Goal: Task Accomplishment & Management: Manage account settings

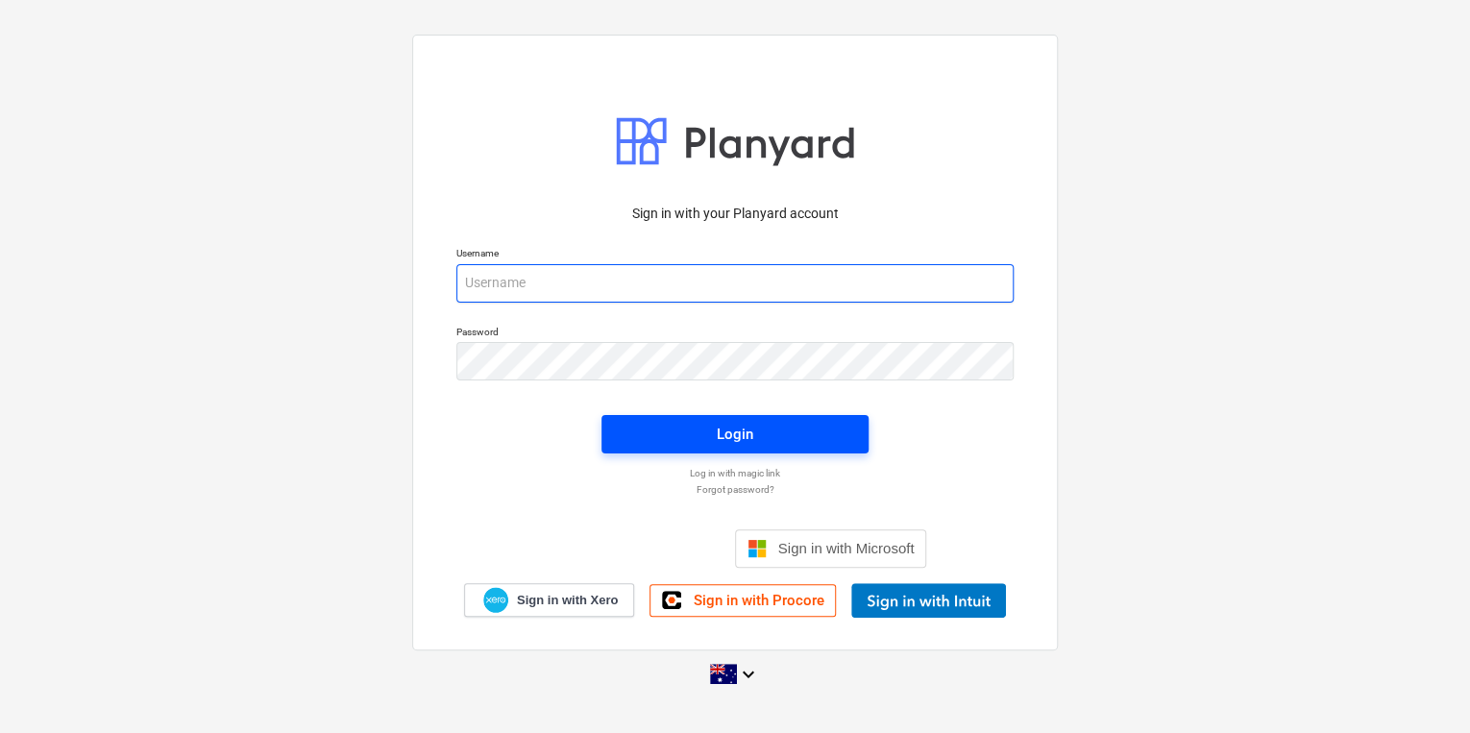
type input "[EMAIL_ADDRESS][DOMAIN_NAME]"
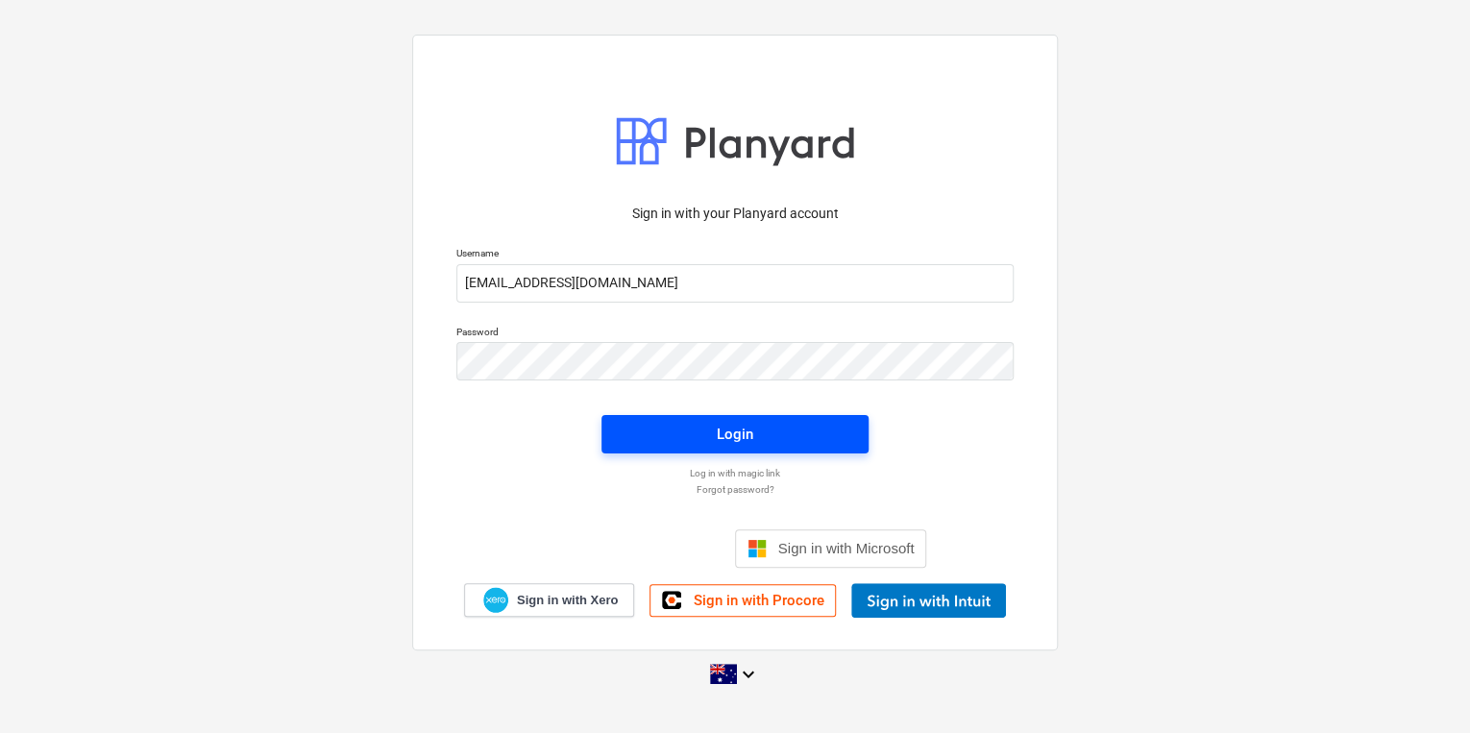
click at [784, 431] on span "Login" at bounding box center [734, 434] width 221 height 25
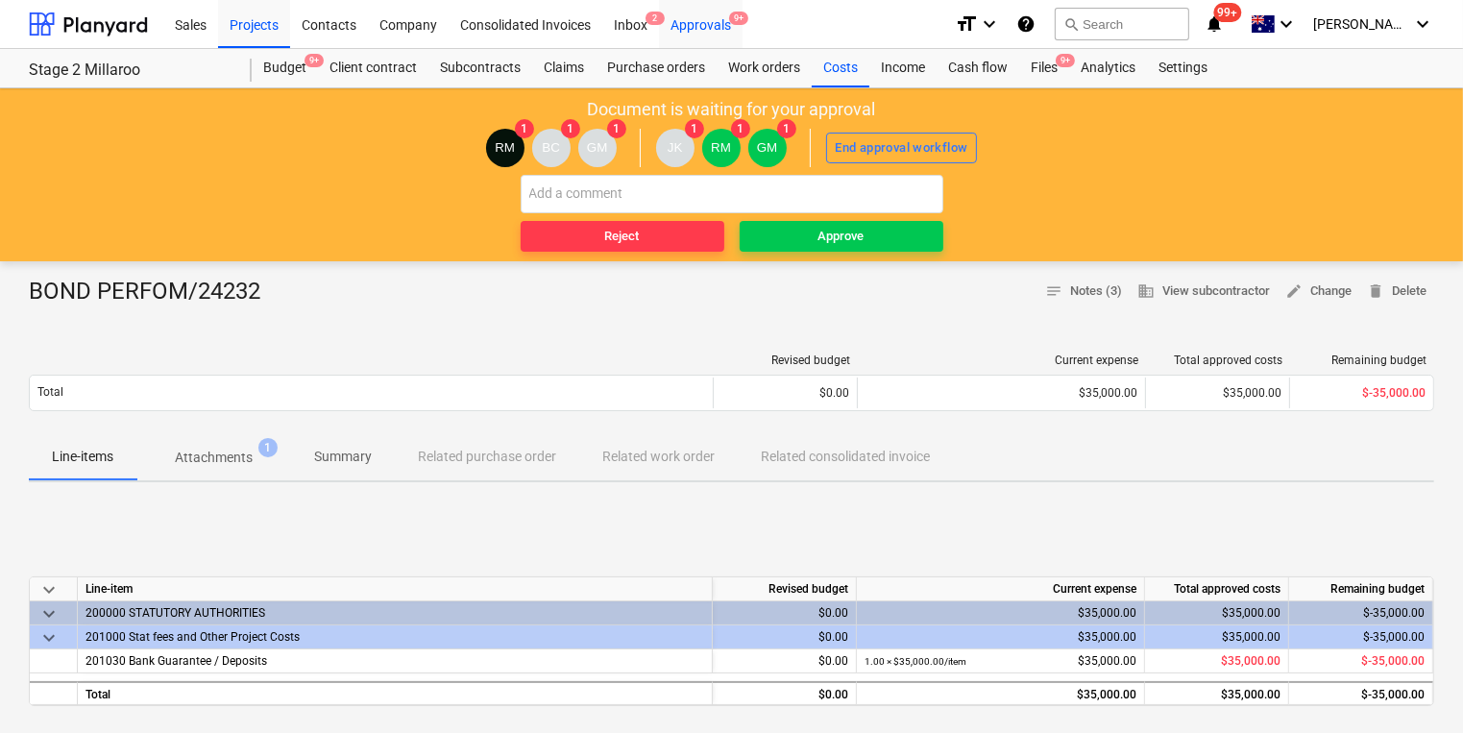
click at [700, 27] on div "Approvals 9+" at bounding box center [701, 23] width 84 height 49
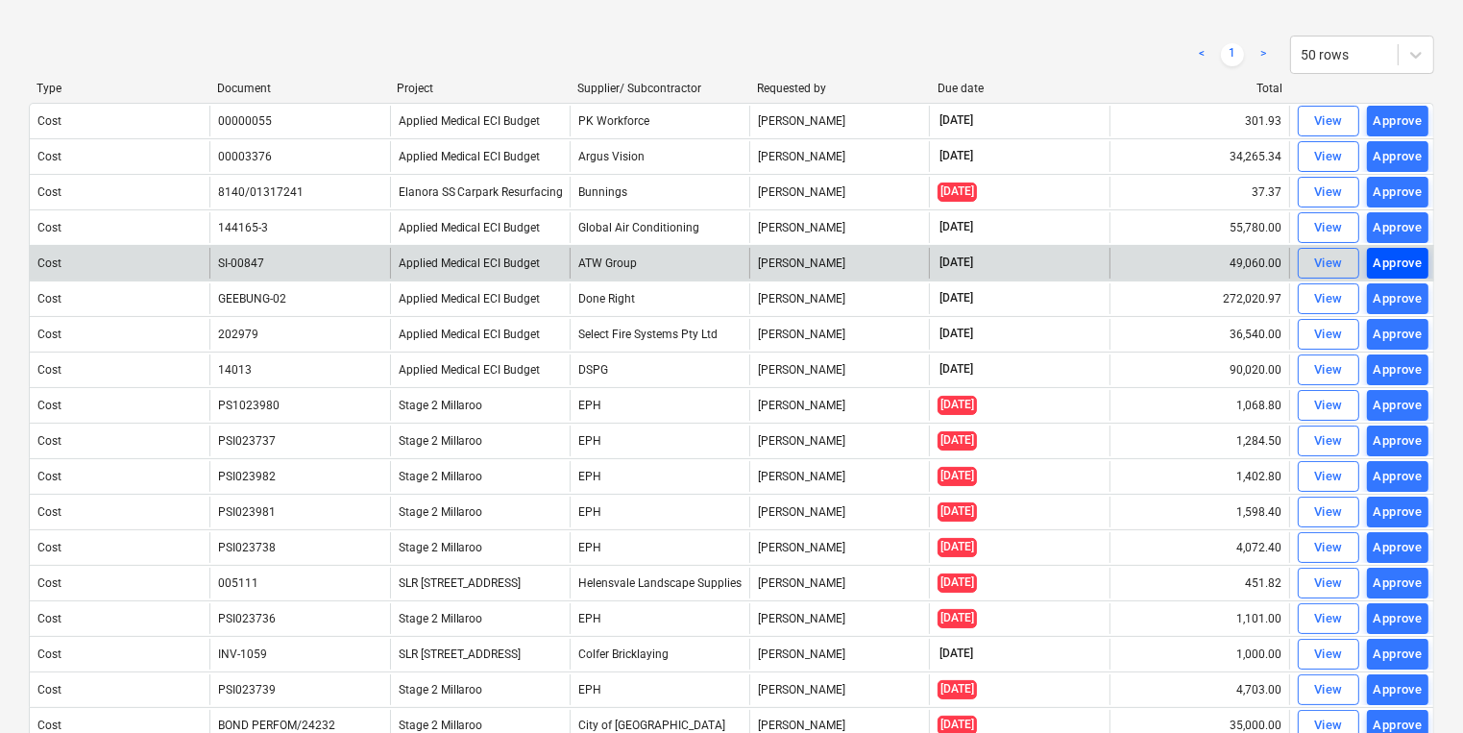
scroll to position [230, 0]
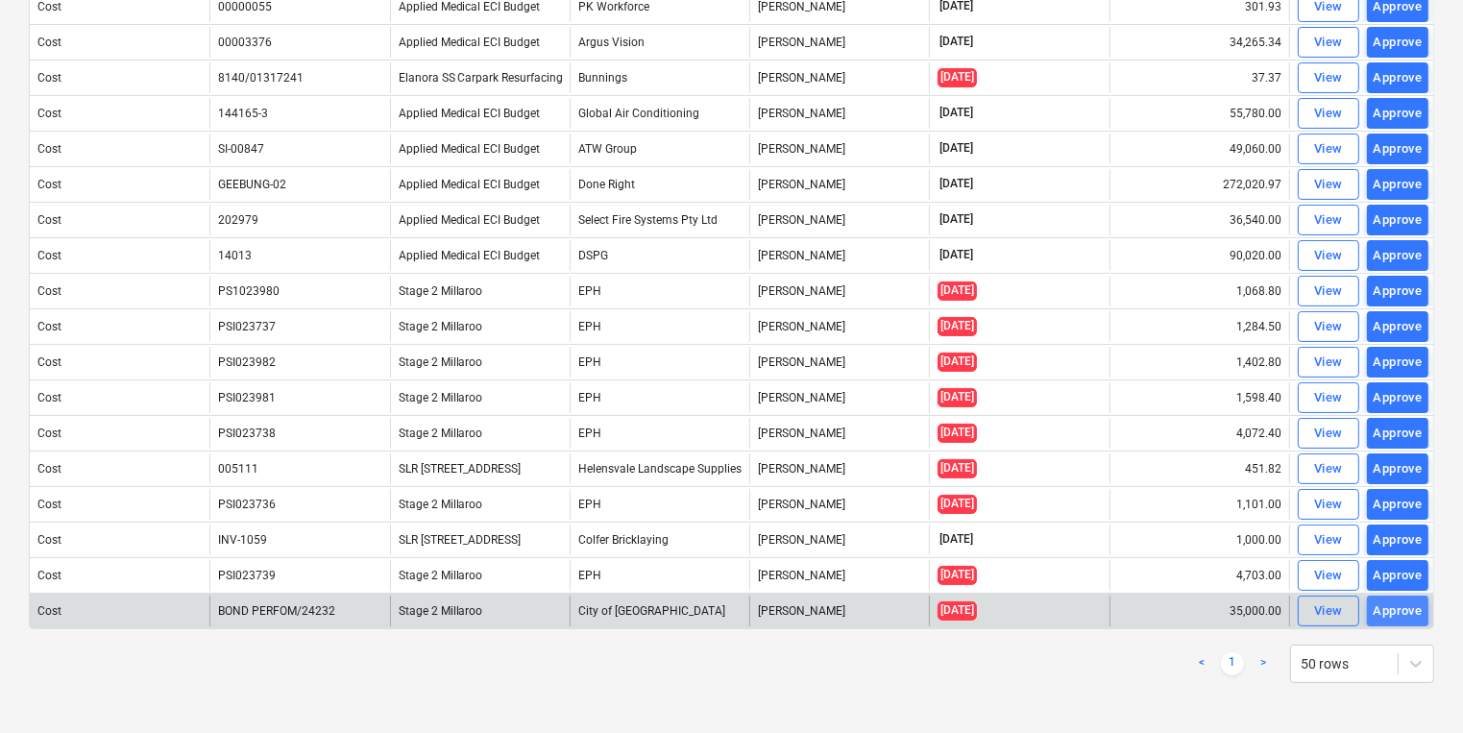
click at [1397, 602] on div "Approve" at bounding box center [1398, 611] width 49 height 22
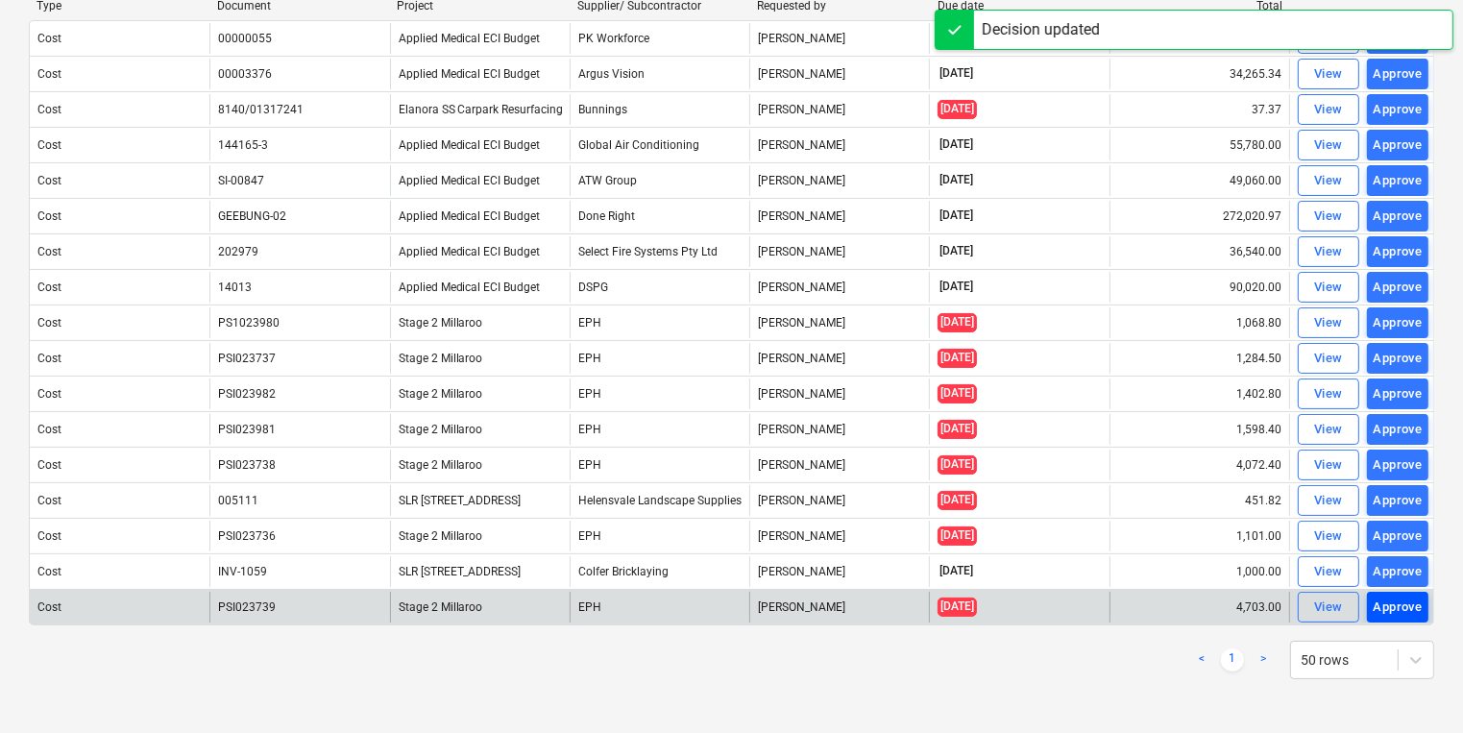
scroll to position [194, 0]
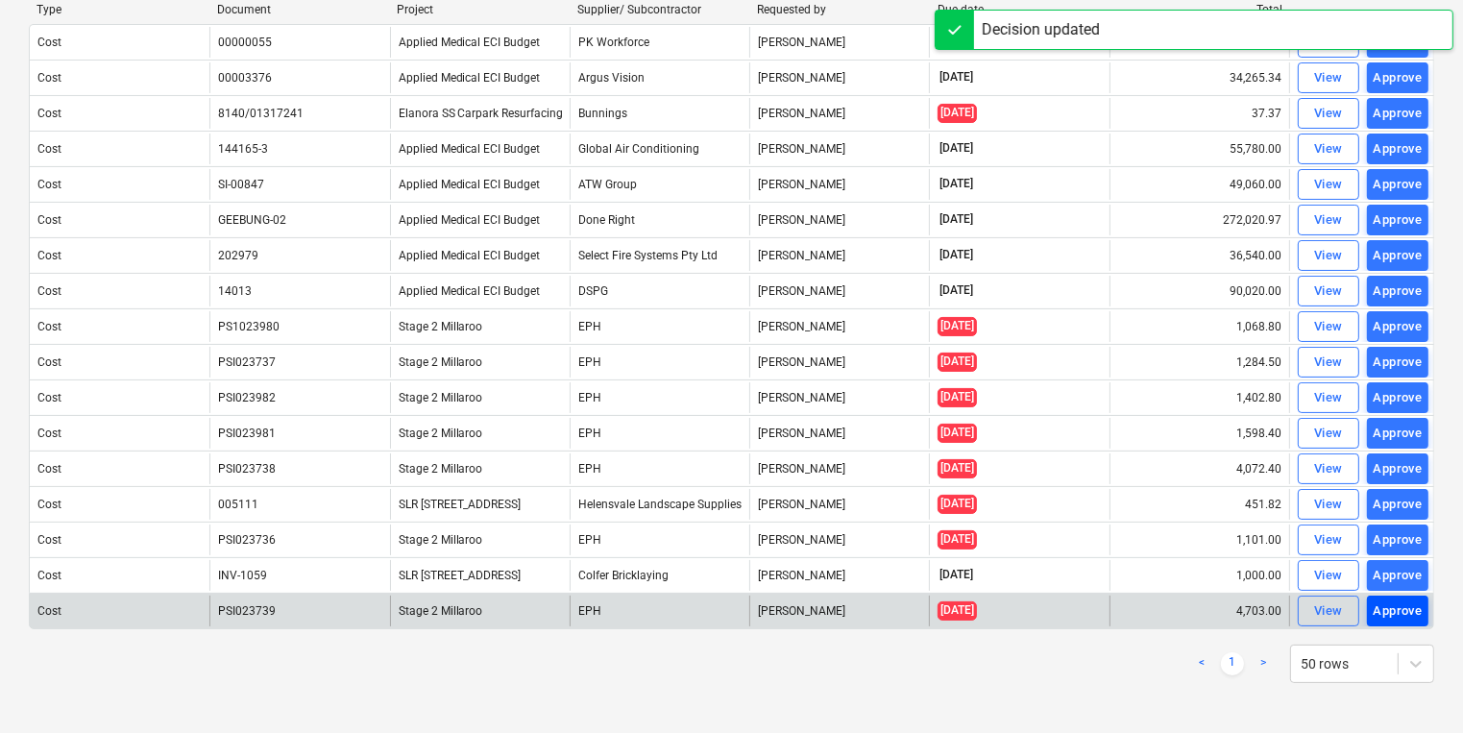
click at [1386, 612] on div "Approve" at bounding box center [1398, 611] width 49 height 22
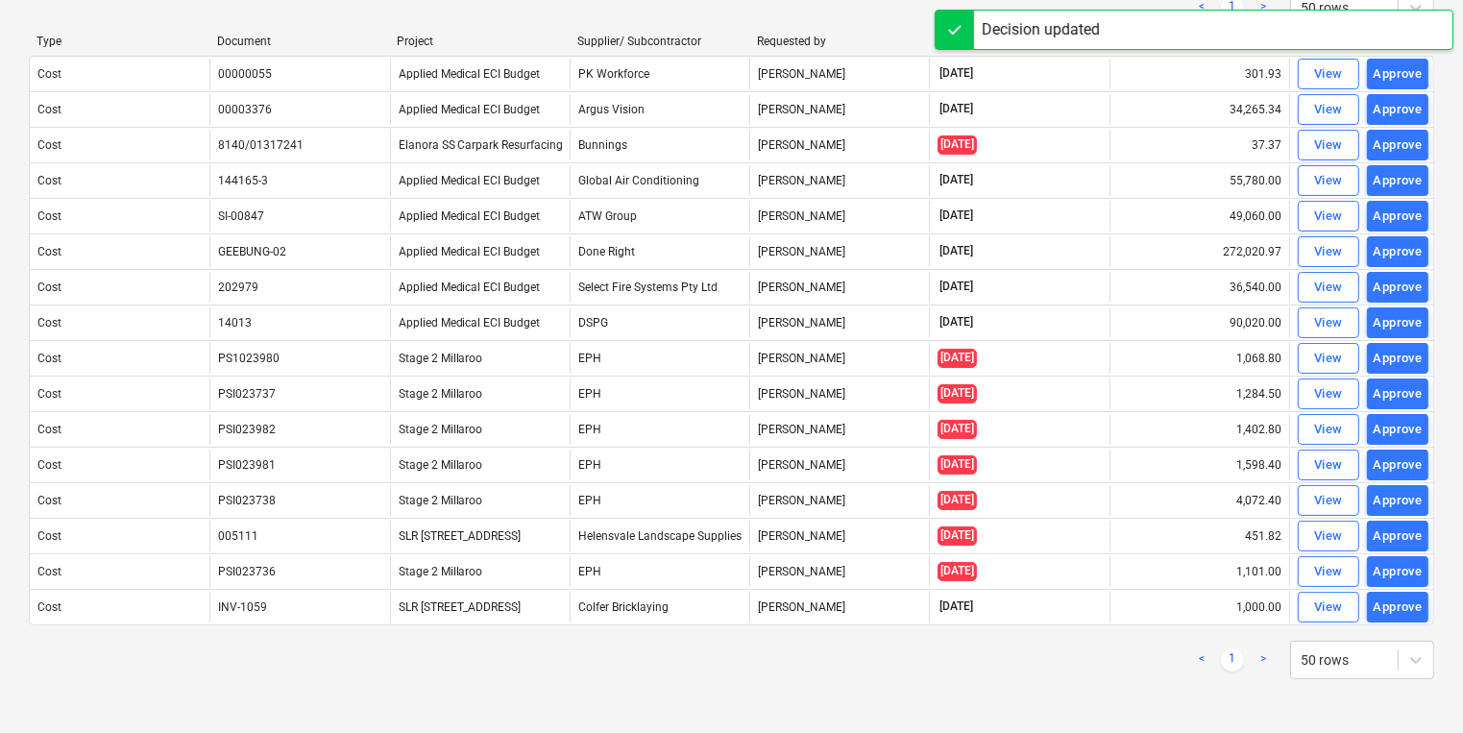
scroll to position [158, 0]
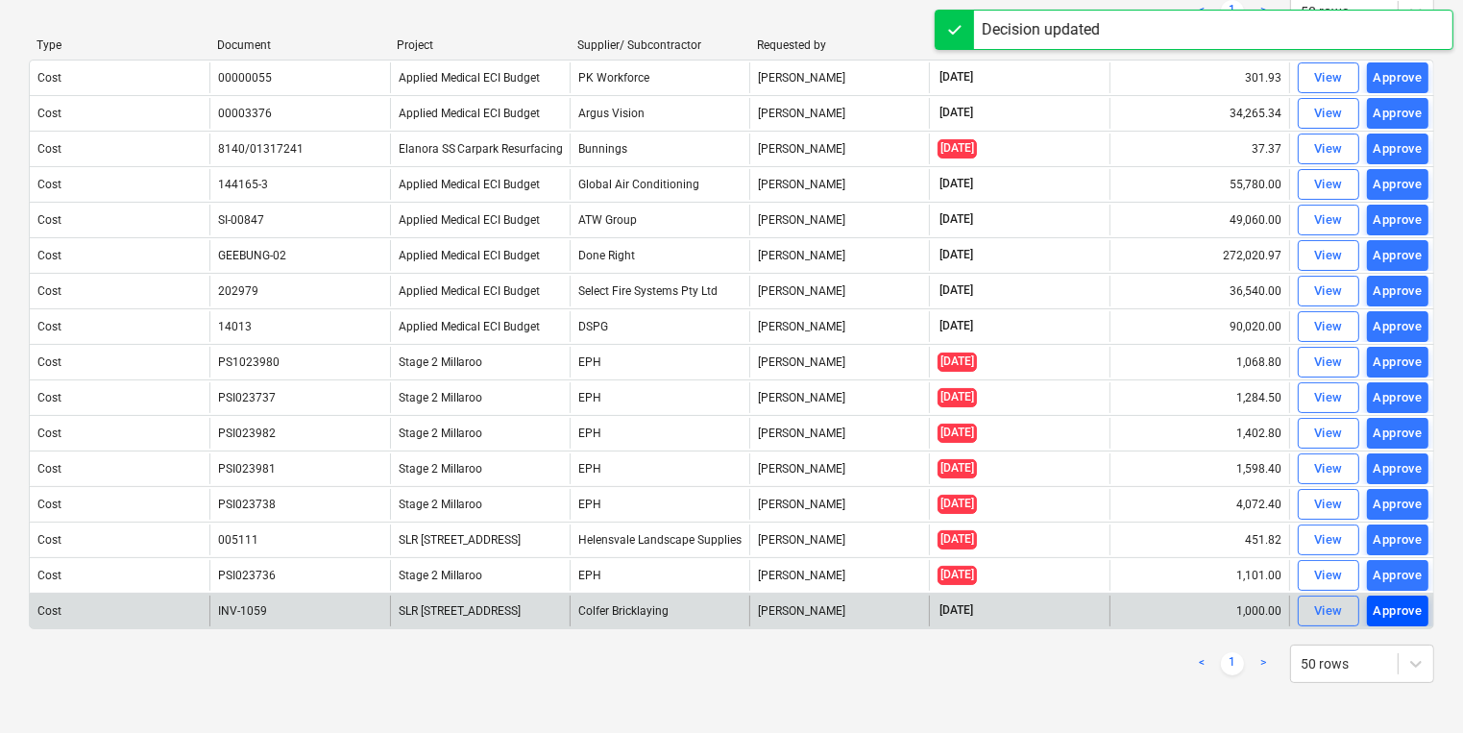
click at [1390, 600] on div "Approve" at bounding box center [1398, 611] width 49 height 22
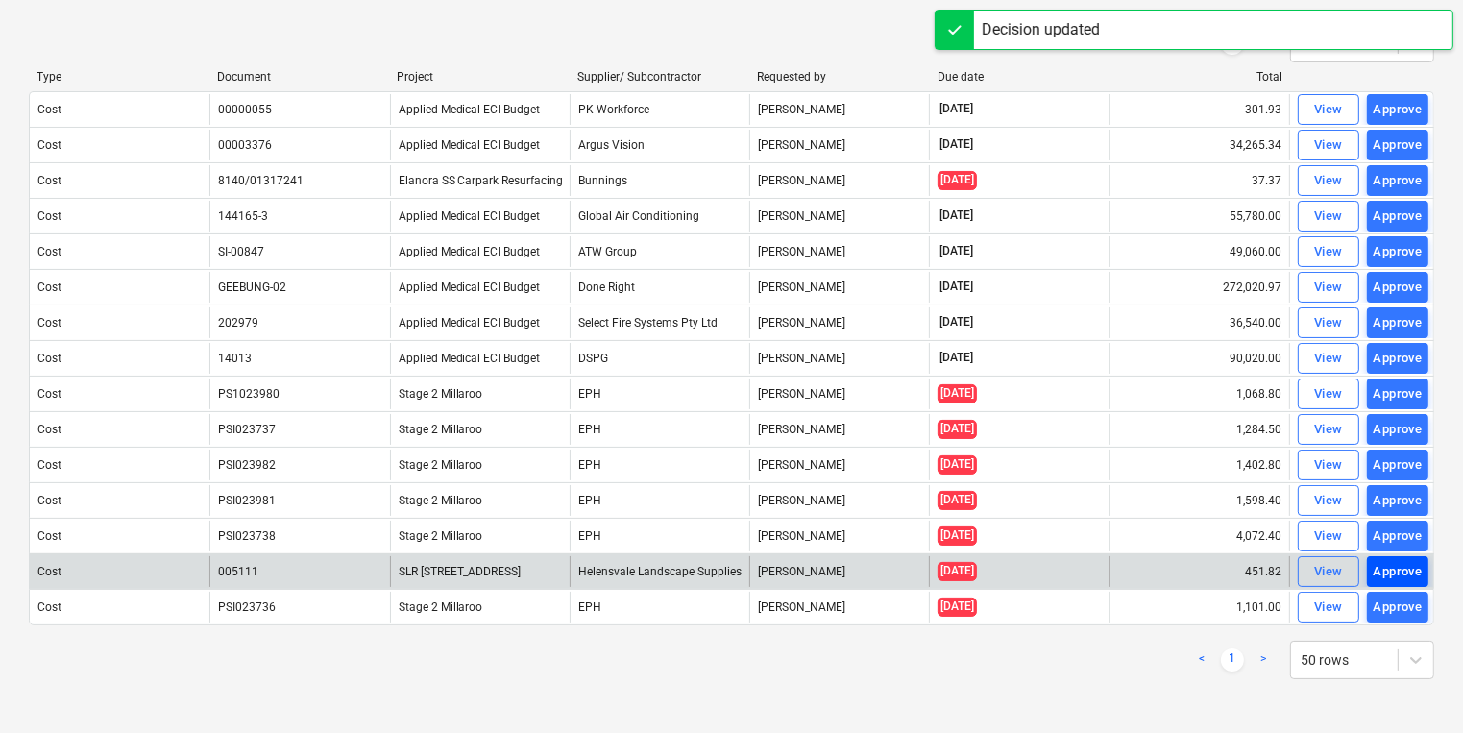
scroll to position [123, 0]
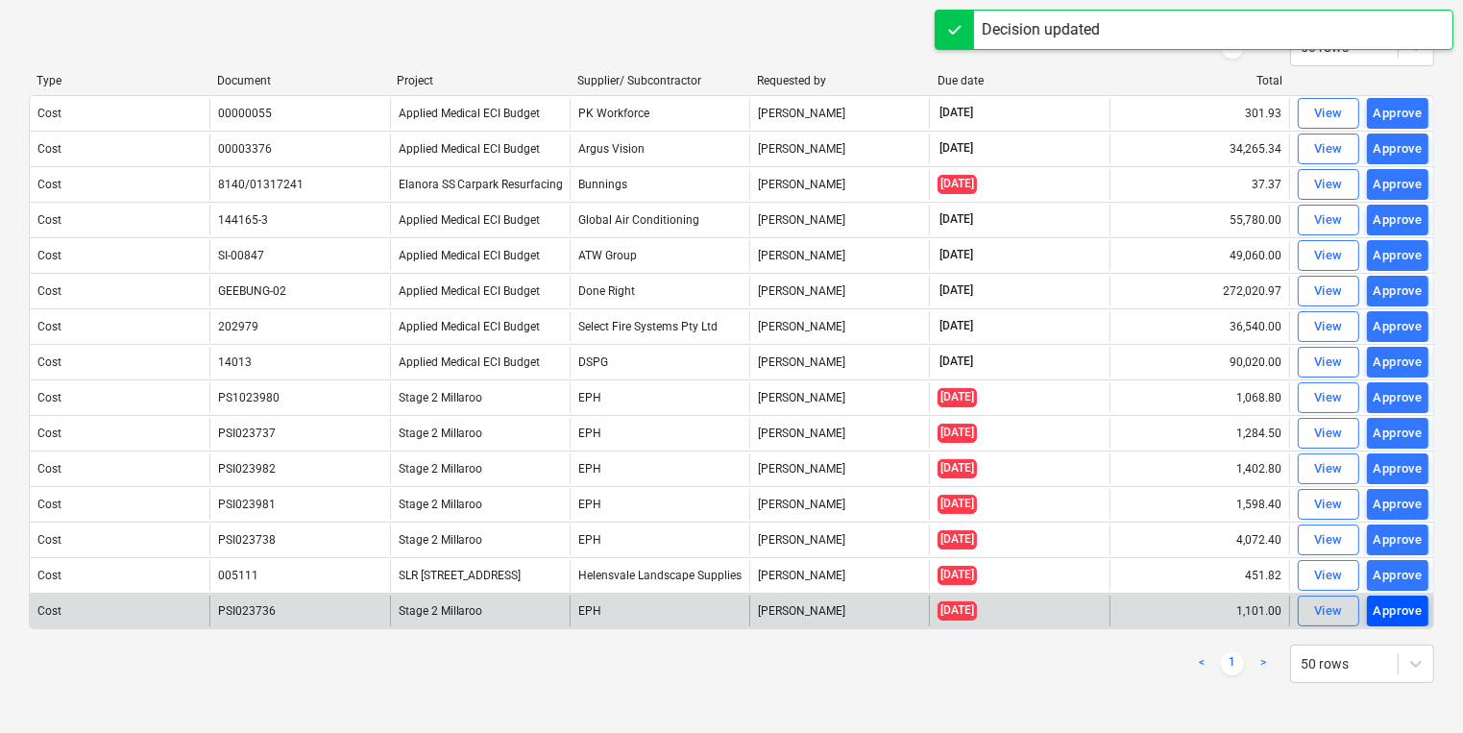
click at [1392, 606] on div "Approve" at bounding box center [1398, 611] width 49 height 22
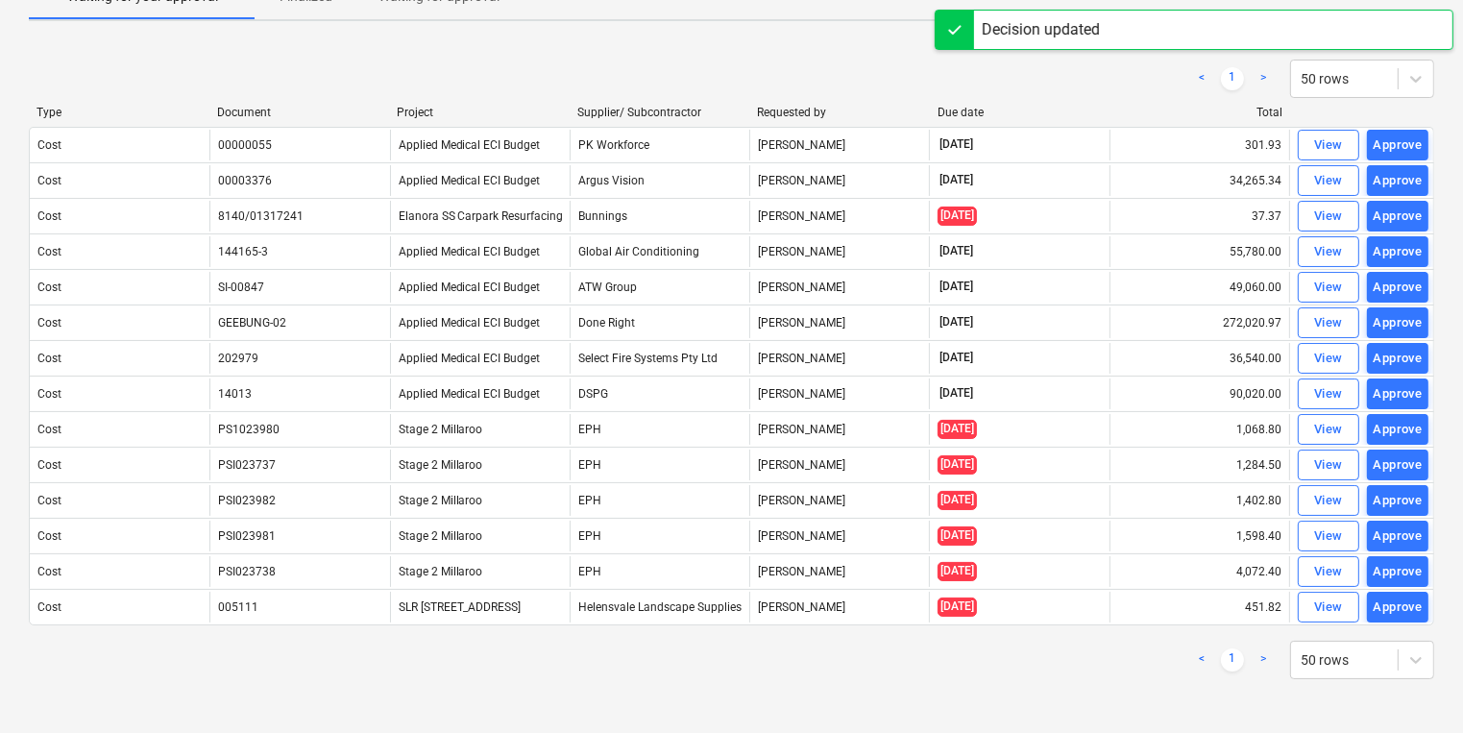
scroll to position [88, 0]
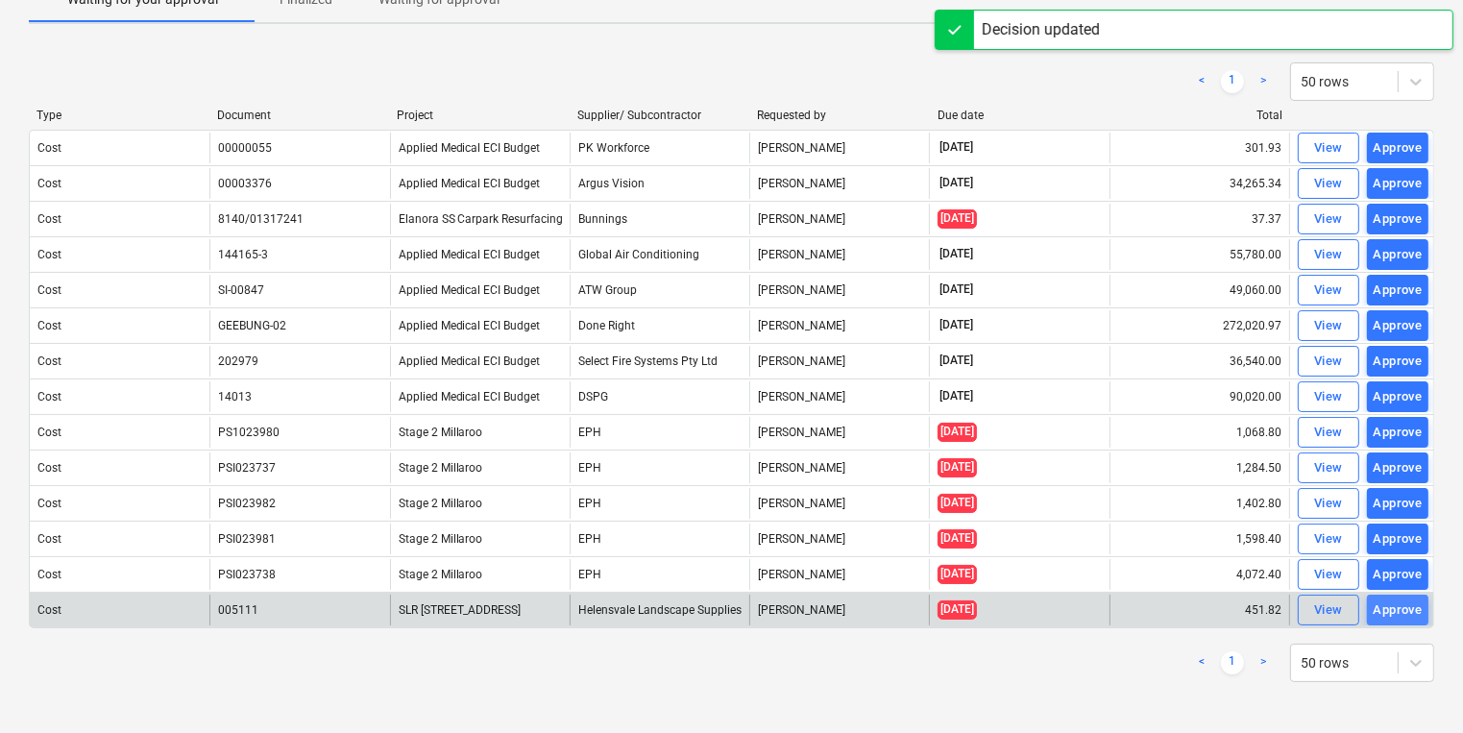
click at [1389, 605] on div "Approve" at bounding box center [1398, 610] width 49 height 22
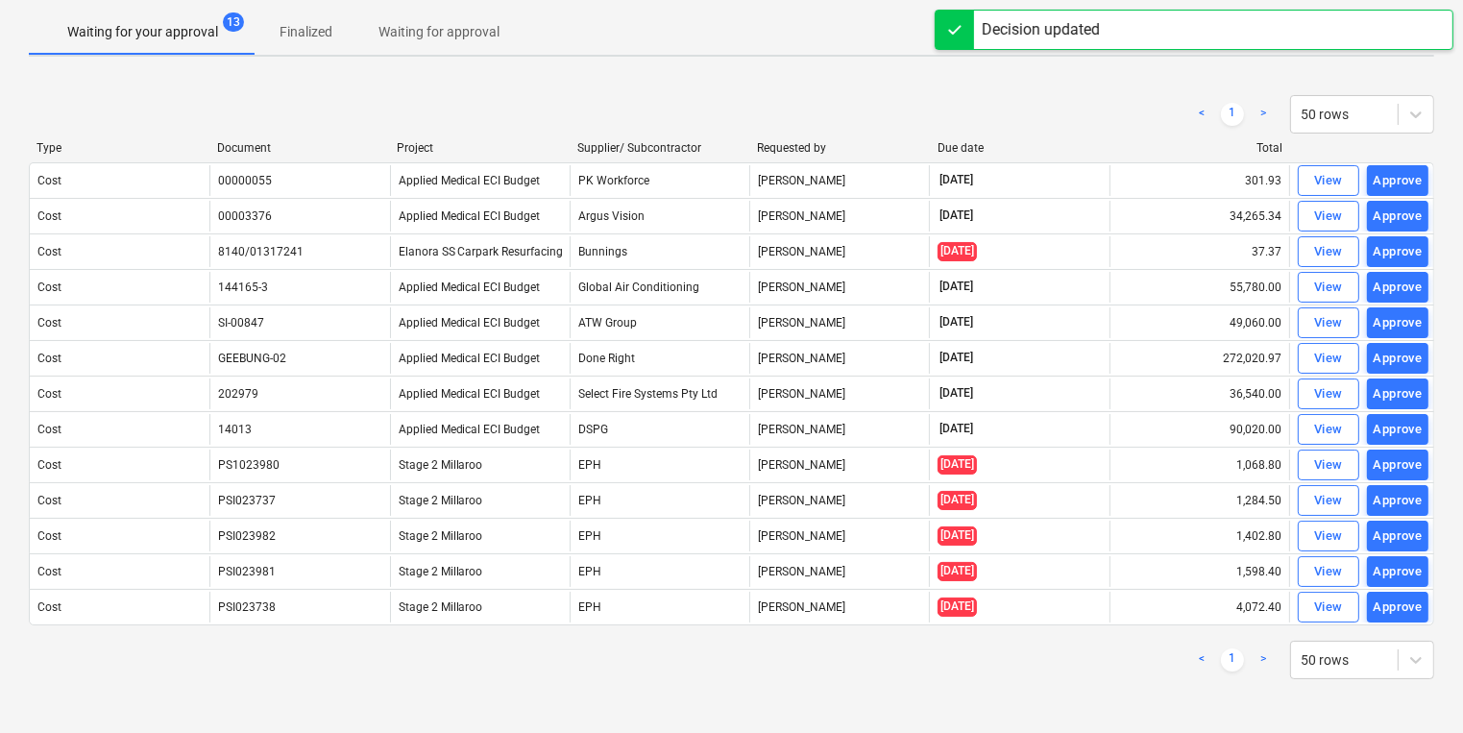
scroll to position [53, 0]
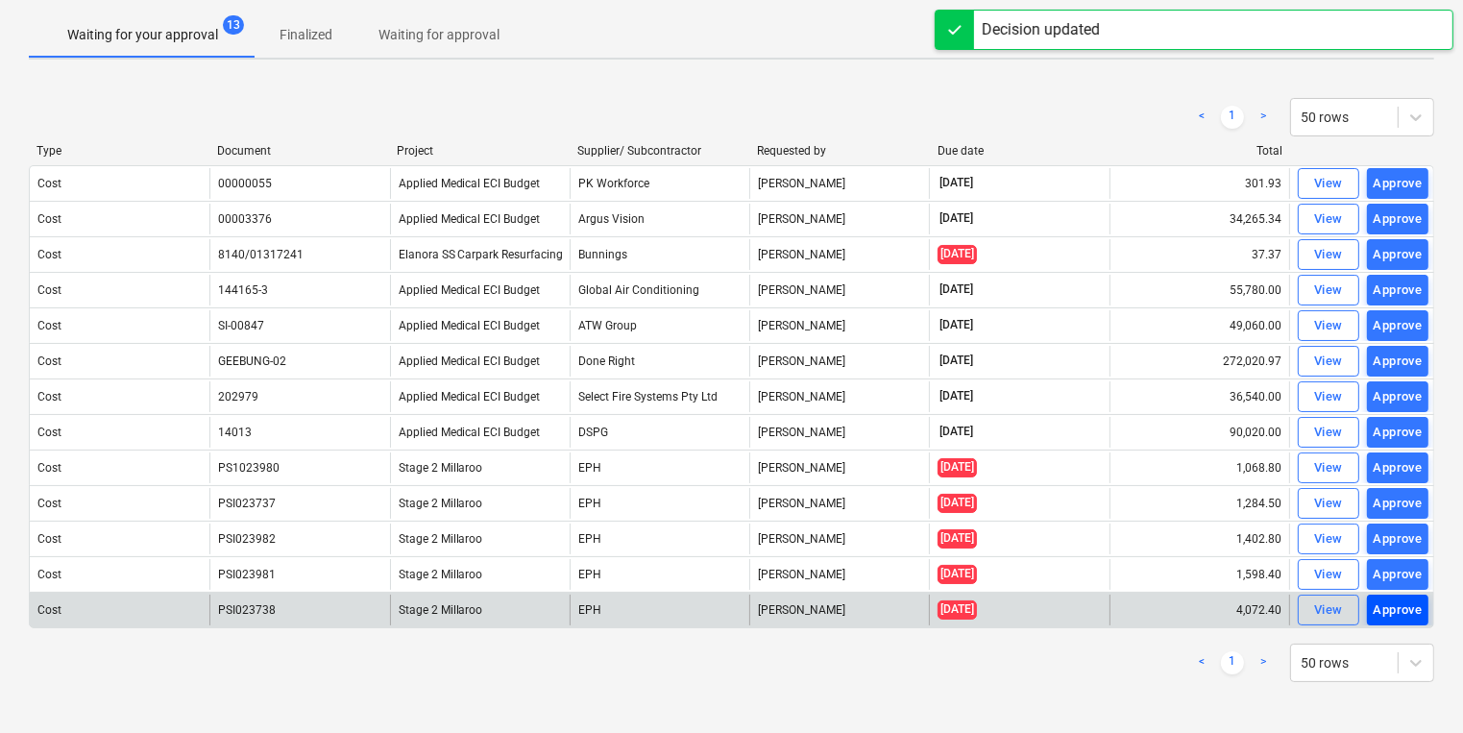
click at [1400, 599] on div "Approve" at bounding box center [1398, 610] width 49 height 22
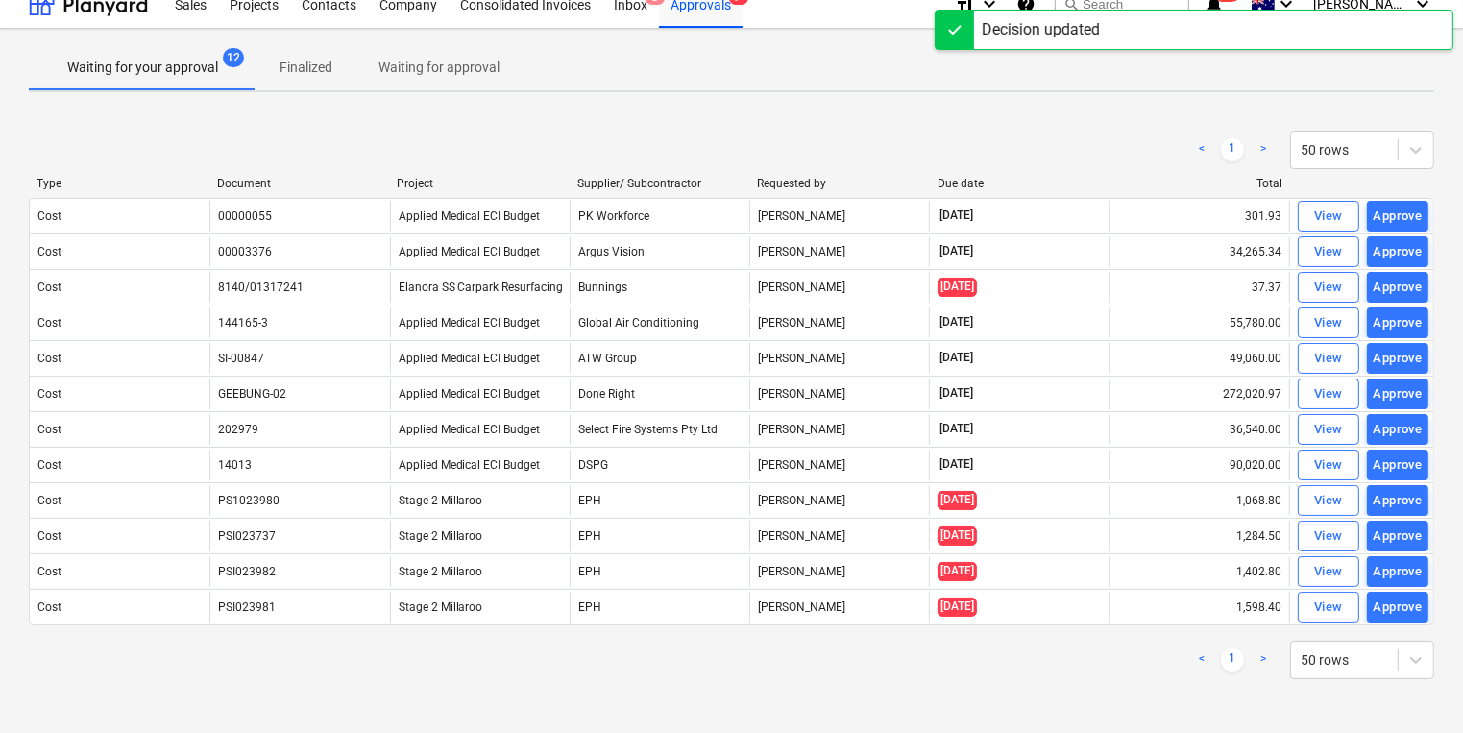
scroll to position [17, 0]
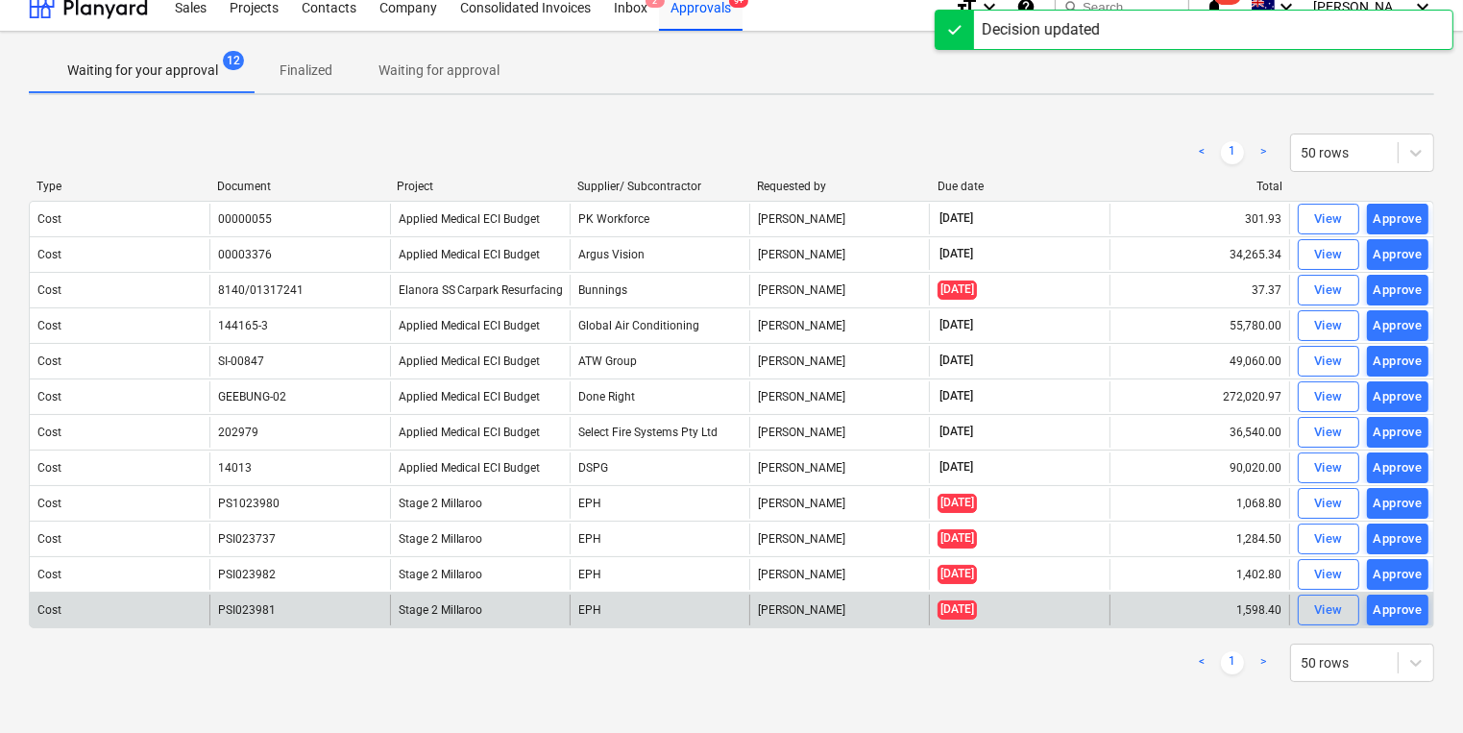
click at [1395, 605] on div "Approve" at bounding box center [1398, 610] width 49 height 22
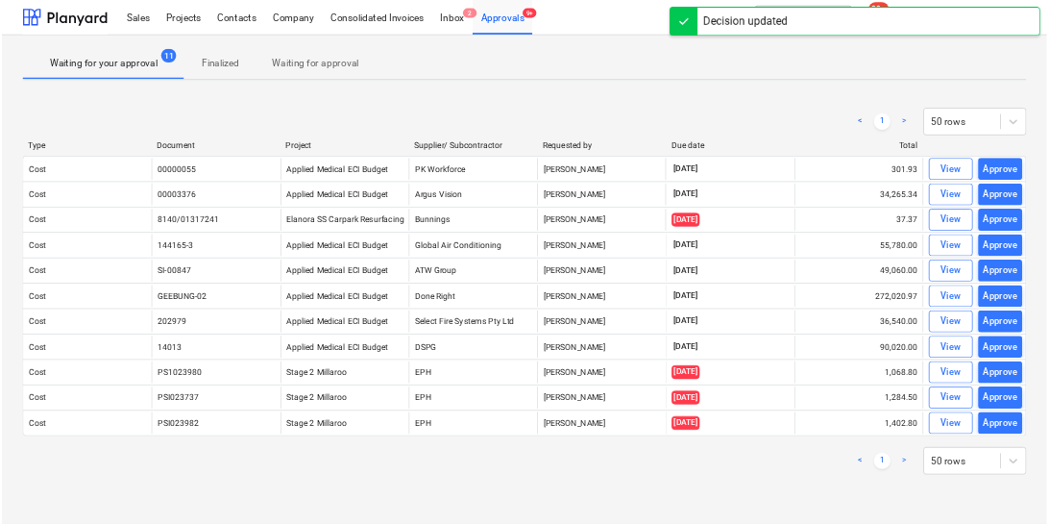
scroll to position [0, 0]
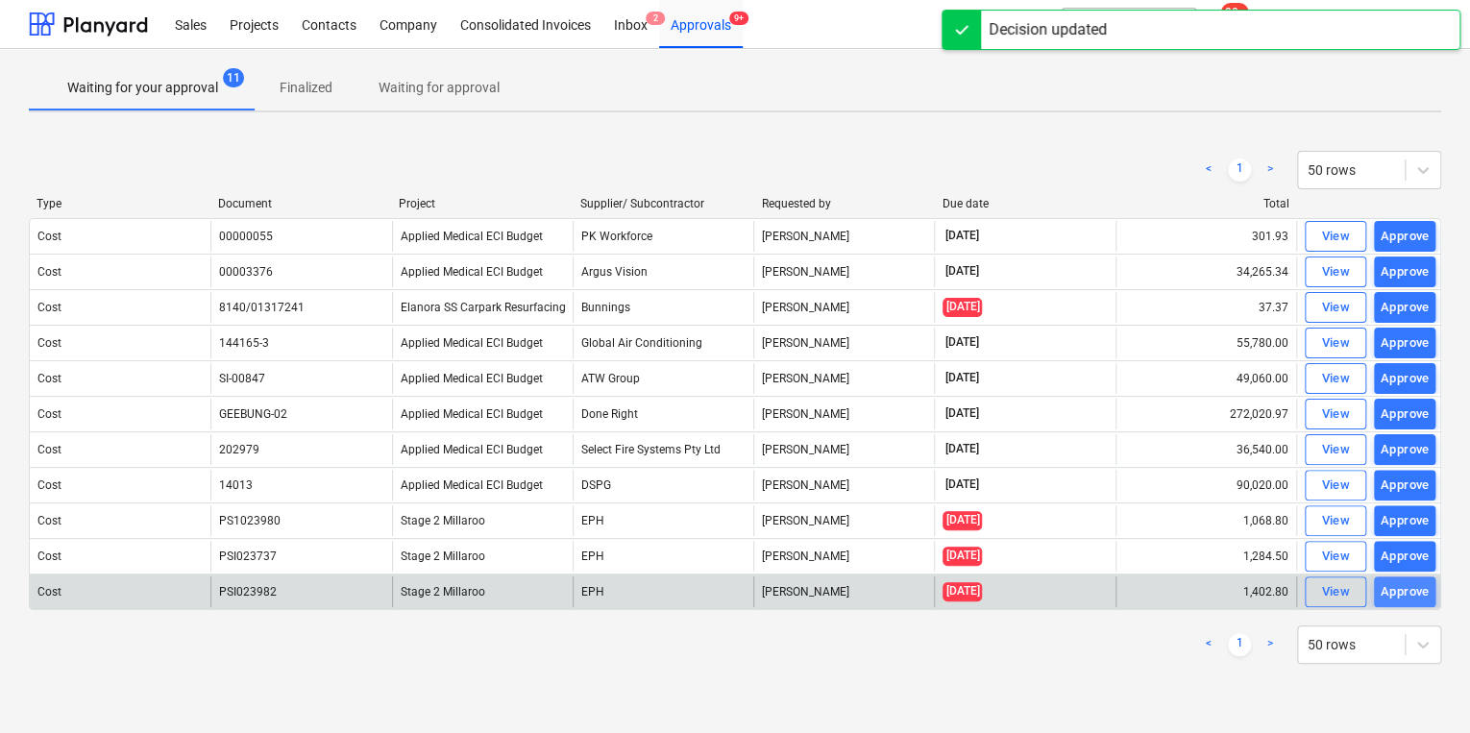
click at [1398, 588] on div "Approve" at bounding box center [1404, 592] width 49 height 22
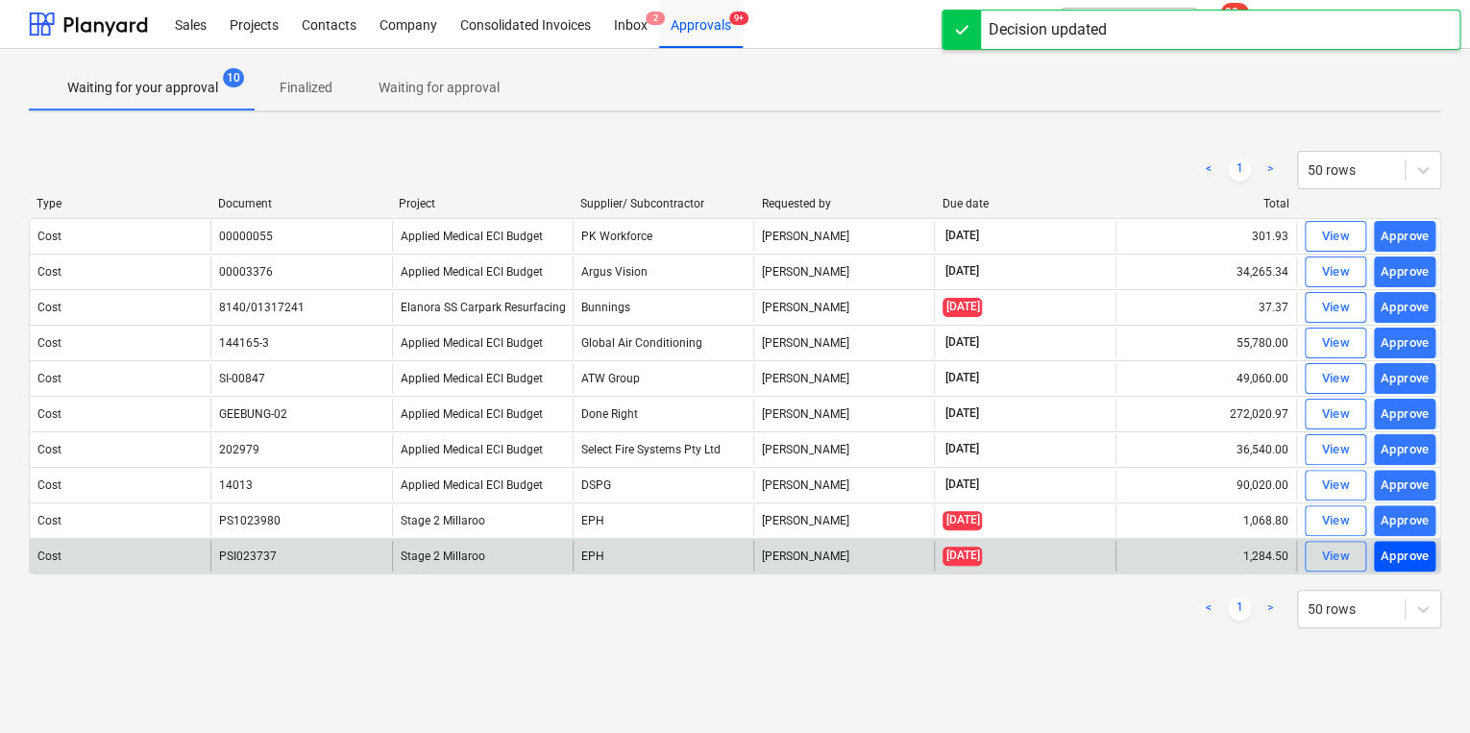
click at [1404, 557] on div "Approve" at bounding box center [1404, 557] width 49 height 22
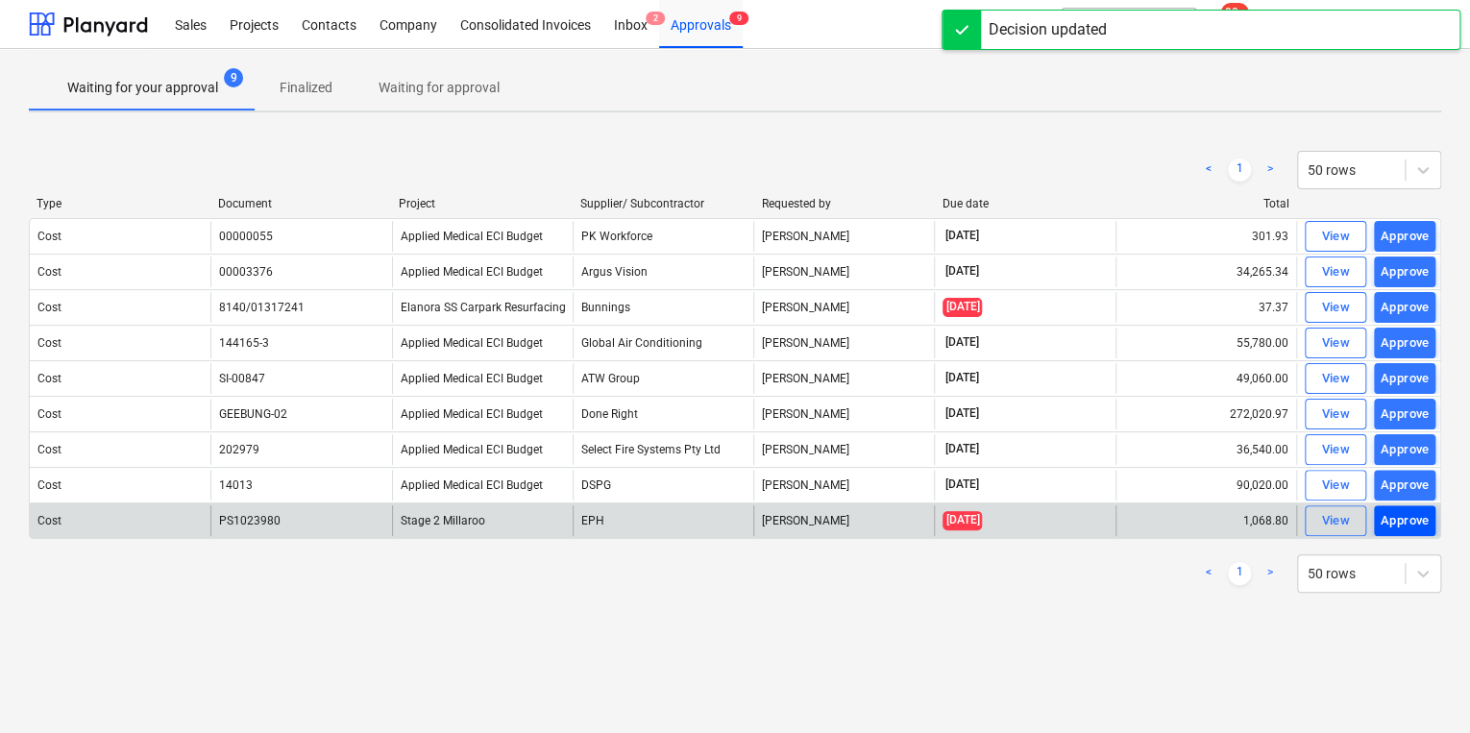
click at [1400, 516] on div "Approve" at bounding box center [1404, 521] width 49 height 22
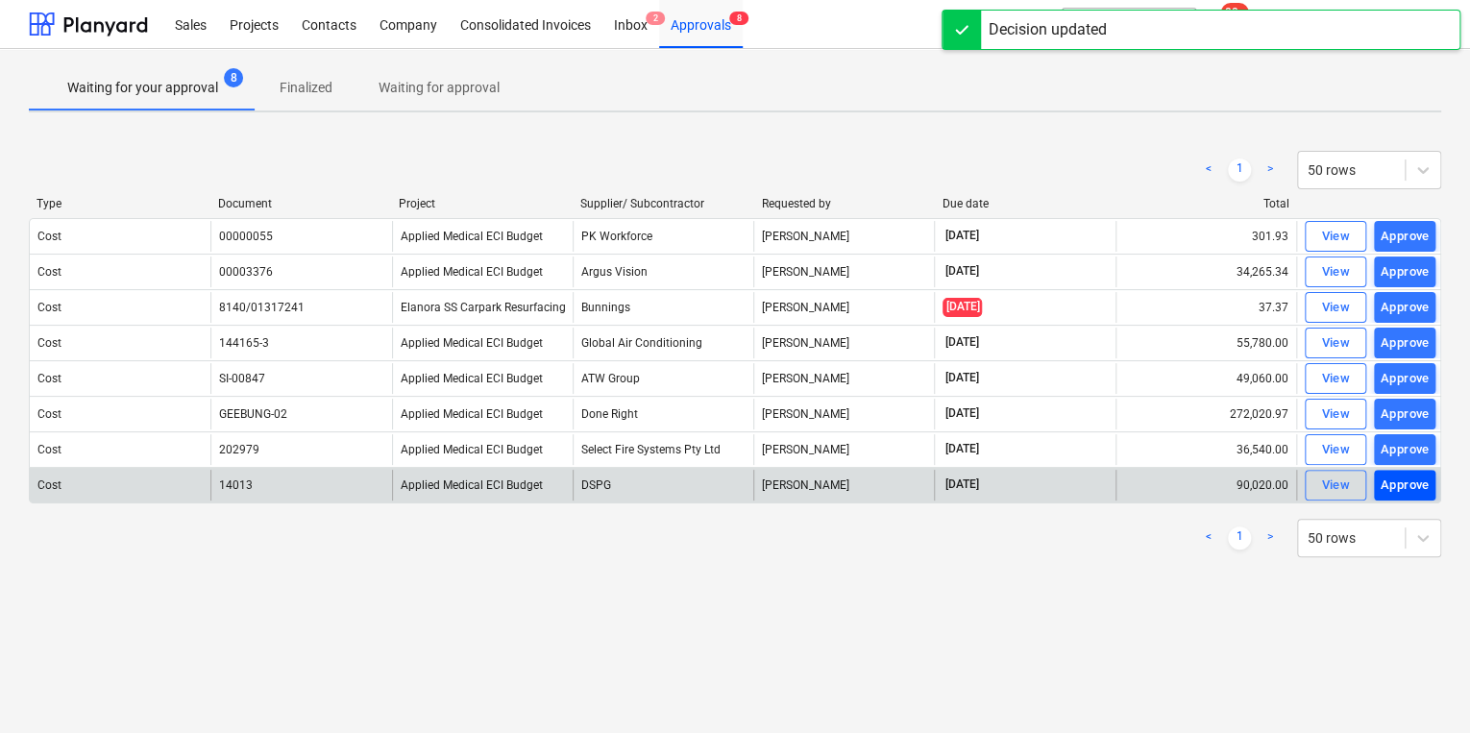
click at [1399, 485] on div "Approve" at bounding box center [1404, 486] width 49 height 22
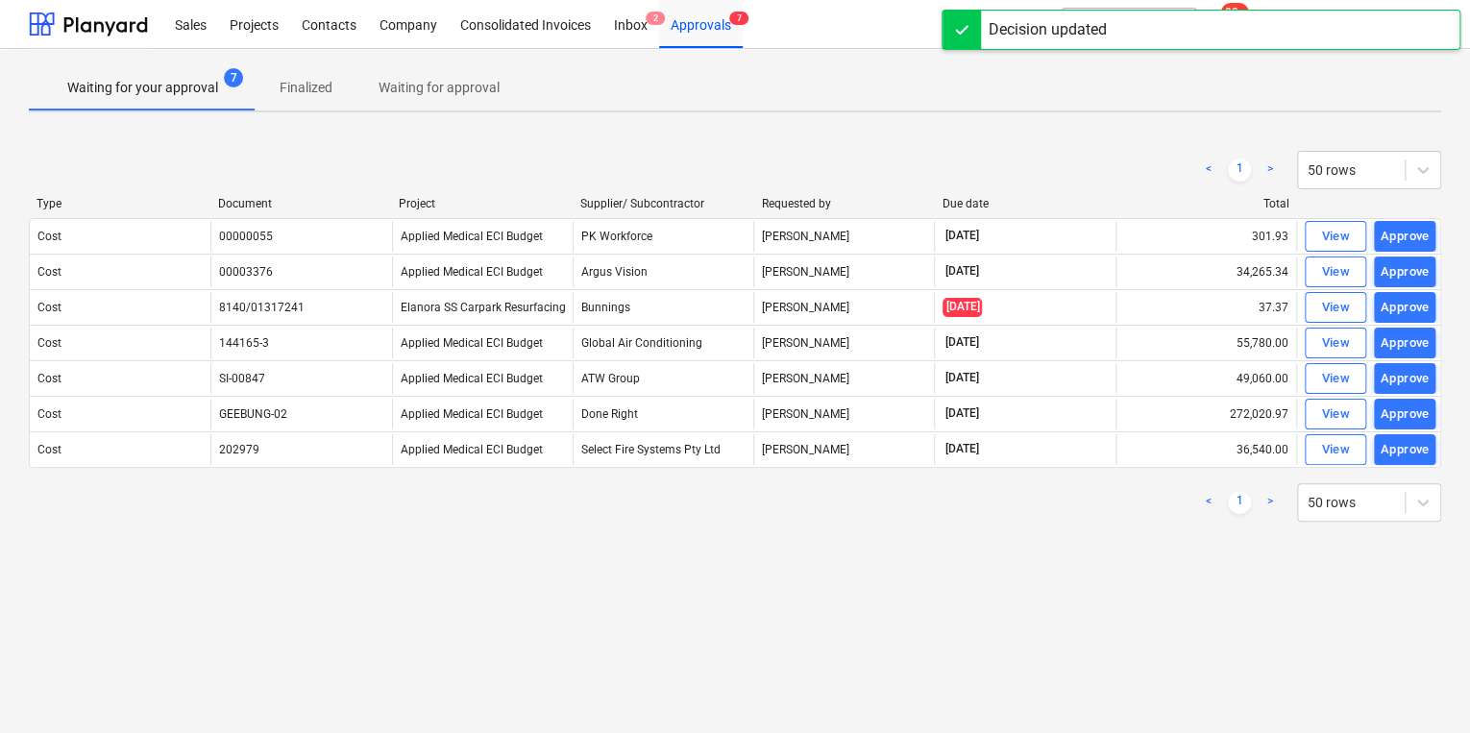
click at [1396, 446] on div "Approve" at bounding box center [1404, 450] width 49 height 22
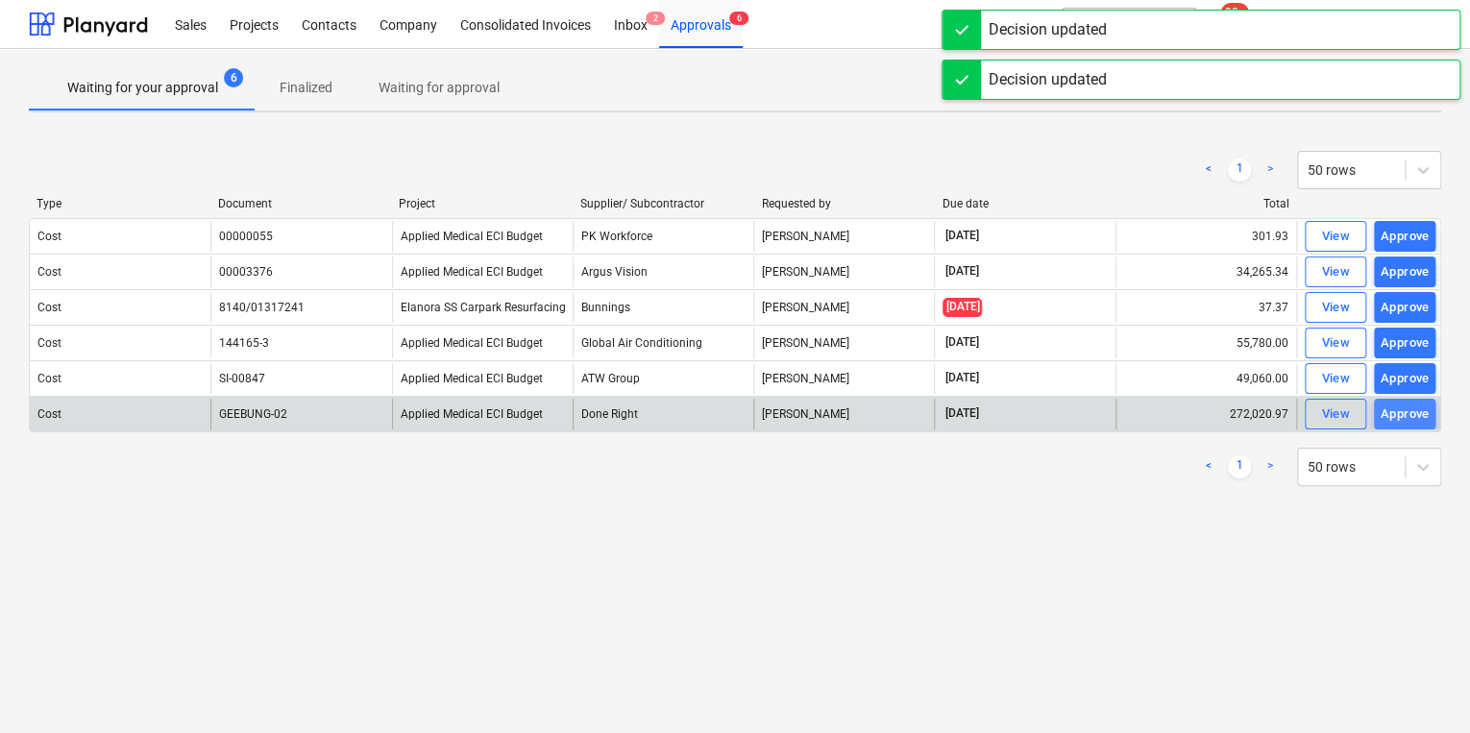
click at [1402, 414] on div "Approve" at bounding box center [1404, 414] width 49 height 22
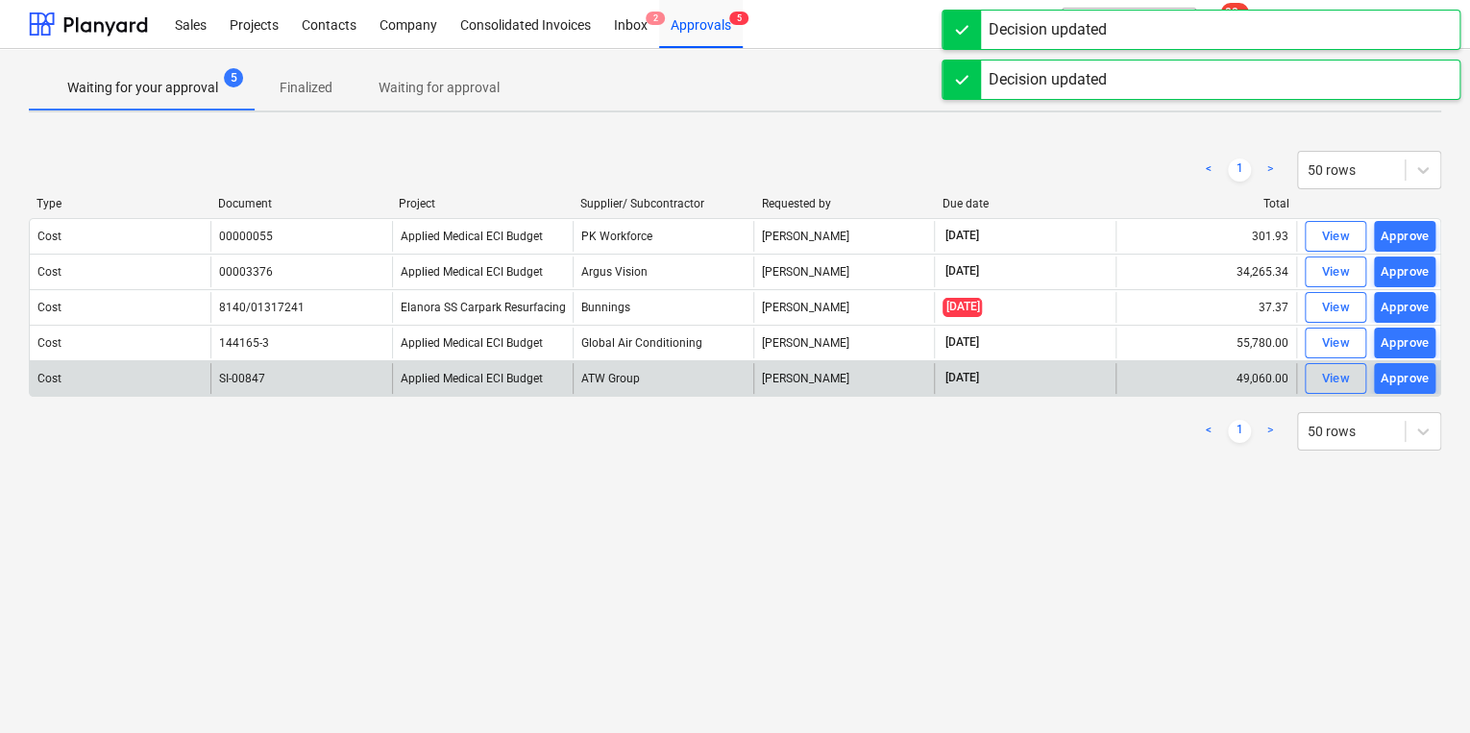
click at [1410, 377] on div "Approve" at bounding box center [1404, 379] width 49 height 22
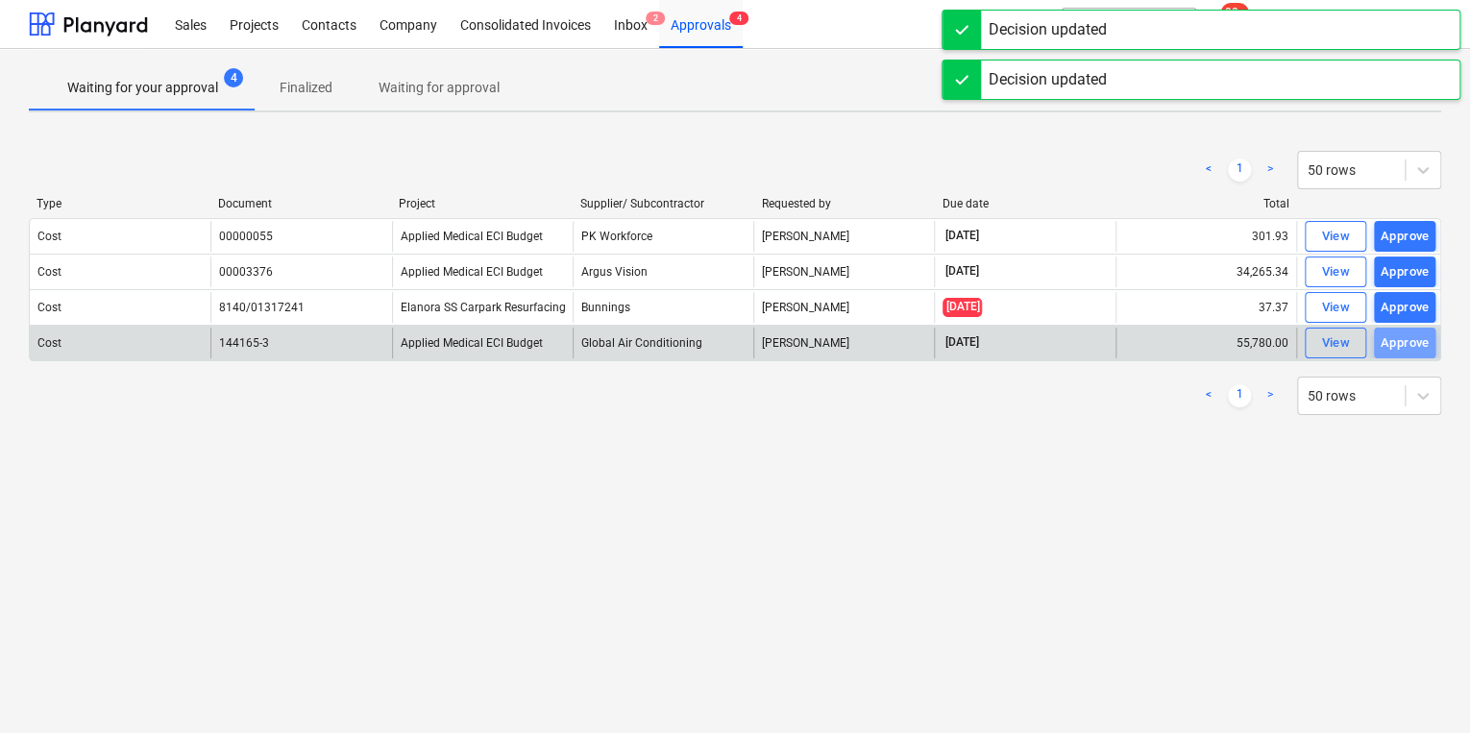
click at [1420, 338] on div "Approve" at bounding box center [1404, 343] width 49 height 22
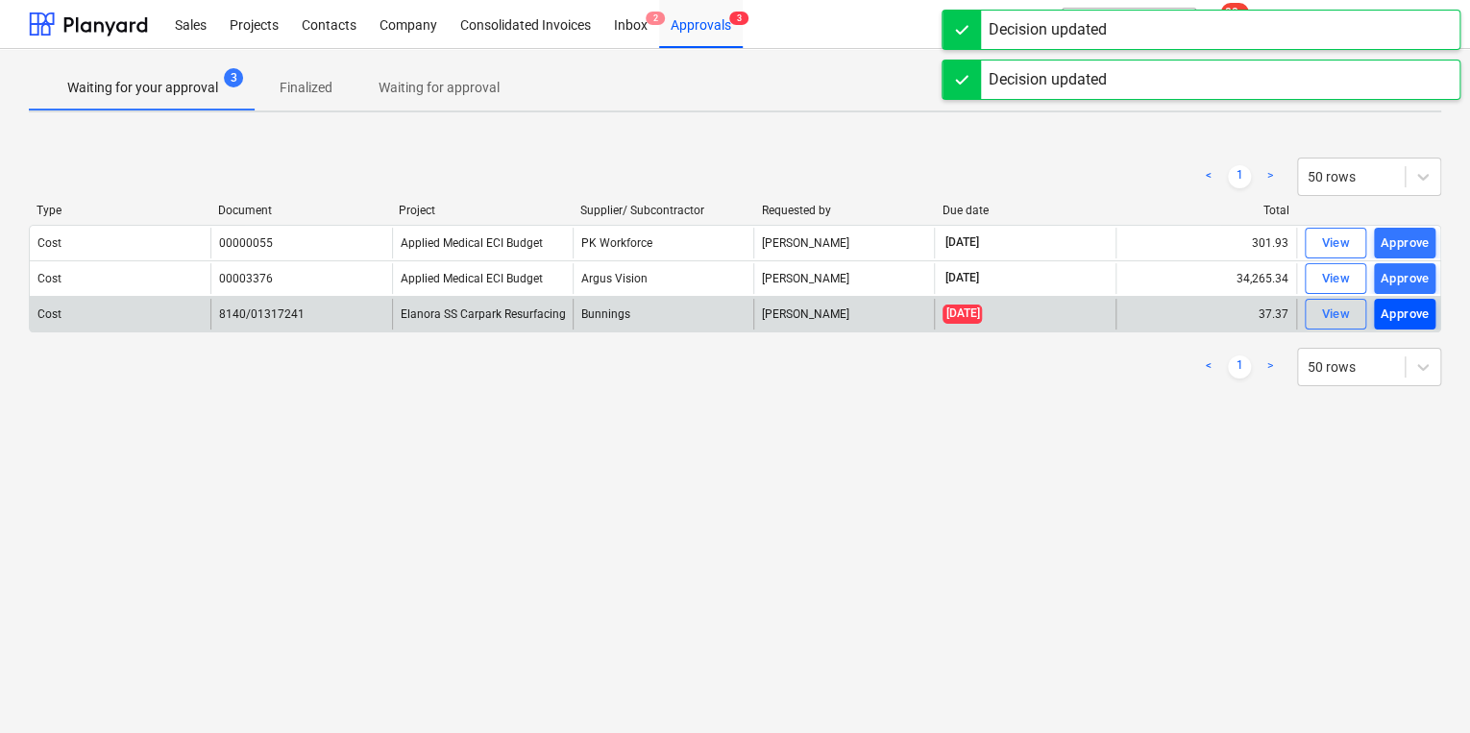
click at [1414, 316] on div "Approve" at bounding box center [1404, 315] width 49 height 22
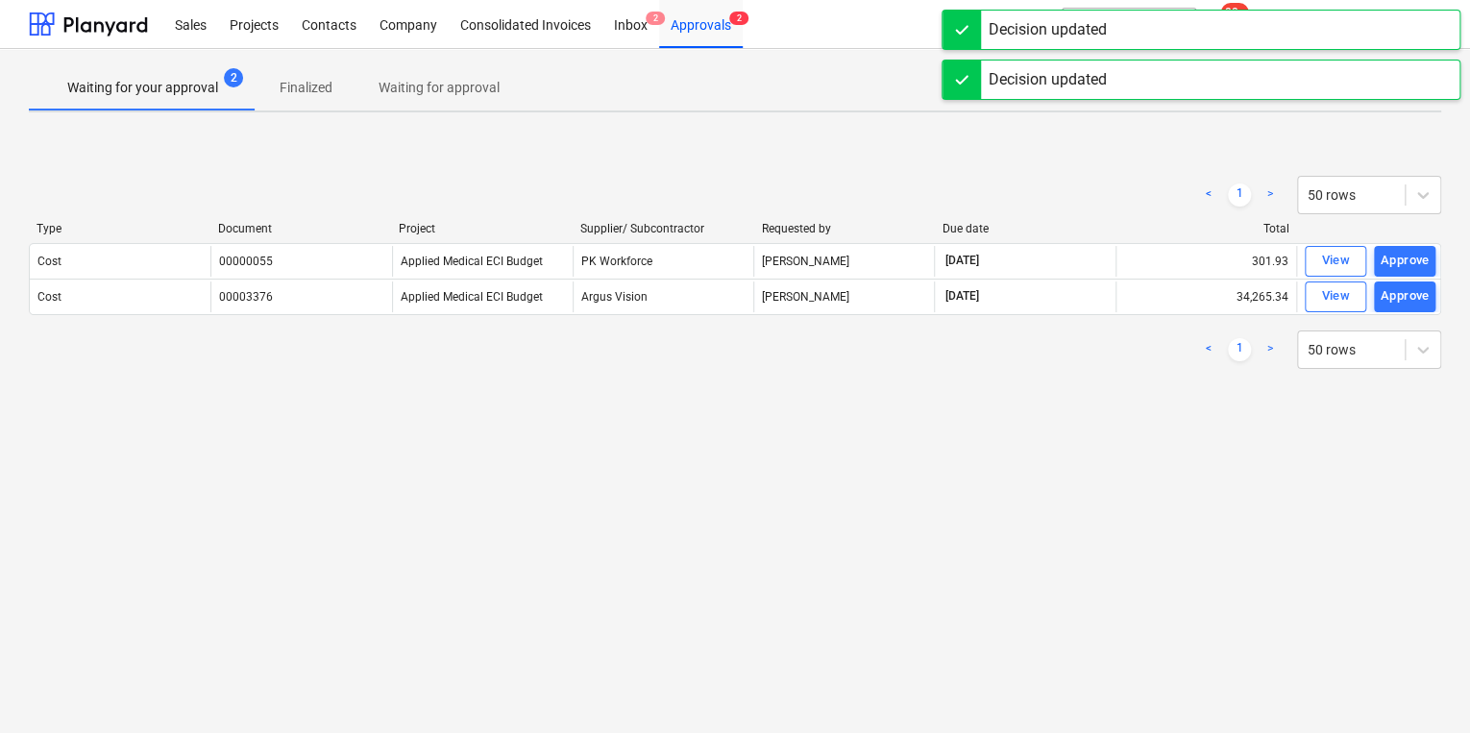
click at [1410, 285] on div "Approve" at bounding box center [1404, 296] width 49 height 22
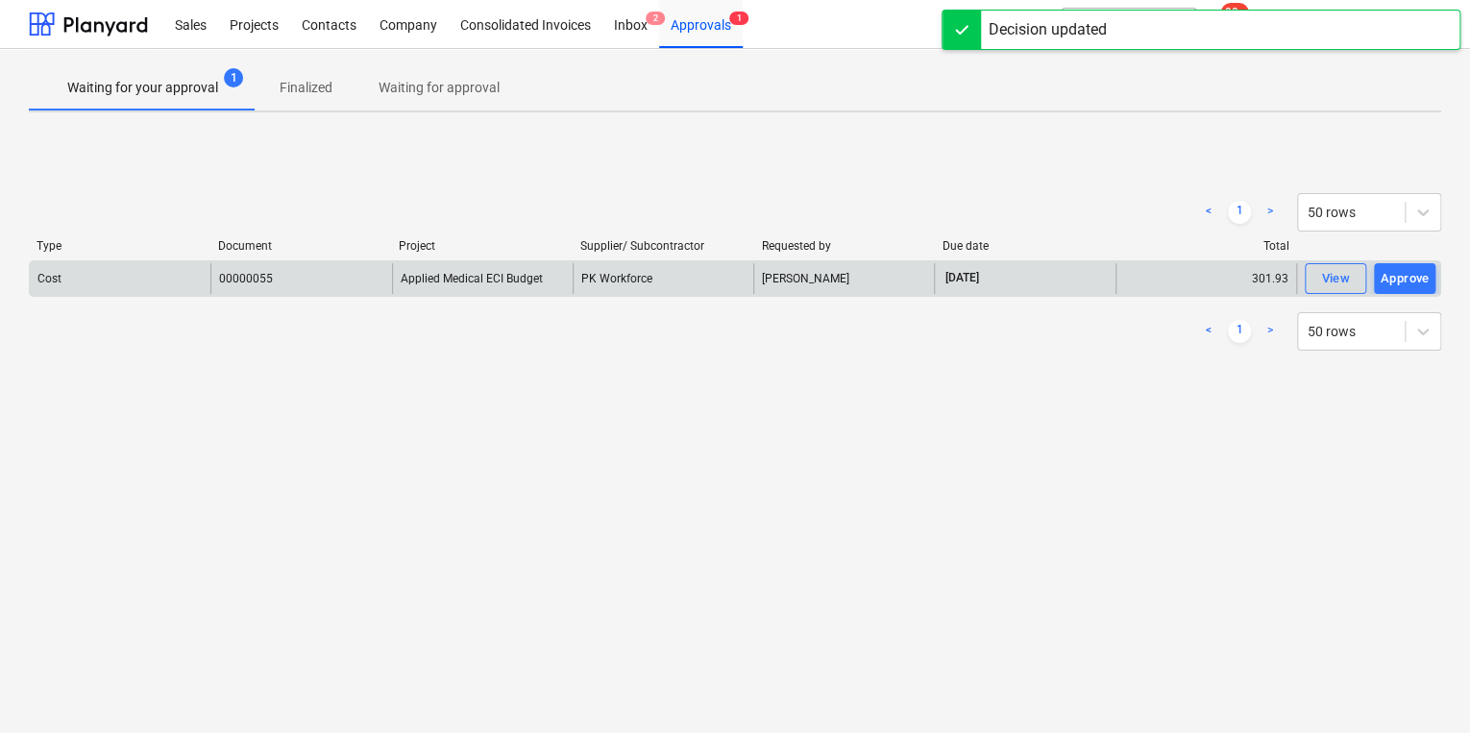
drag, startPoint x: 1400, startPoint y: 270, endPoint x: 1400, endPoint y: 280, distance: 10.6
click at [1401, 273] on div "Approve" at bounding box center [1404, 279] width 49 height 22
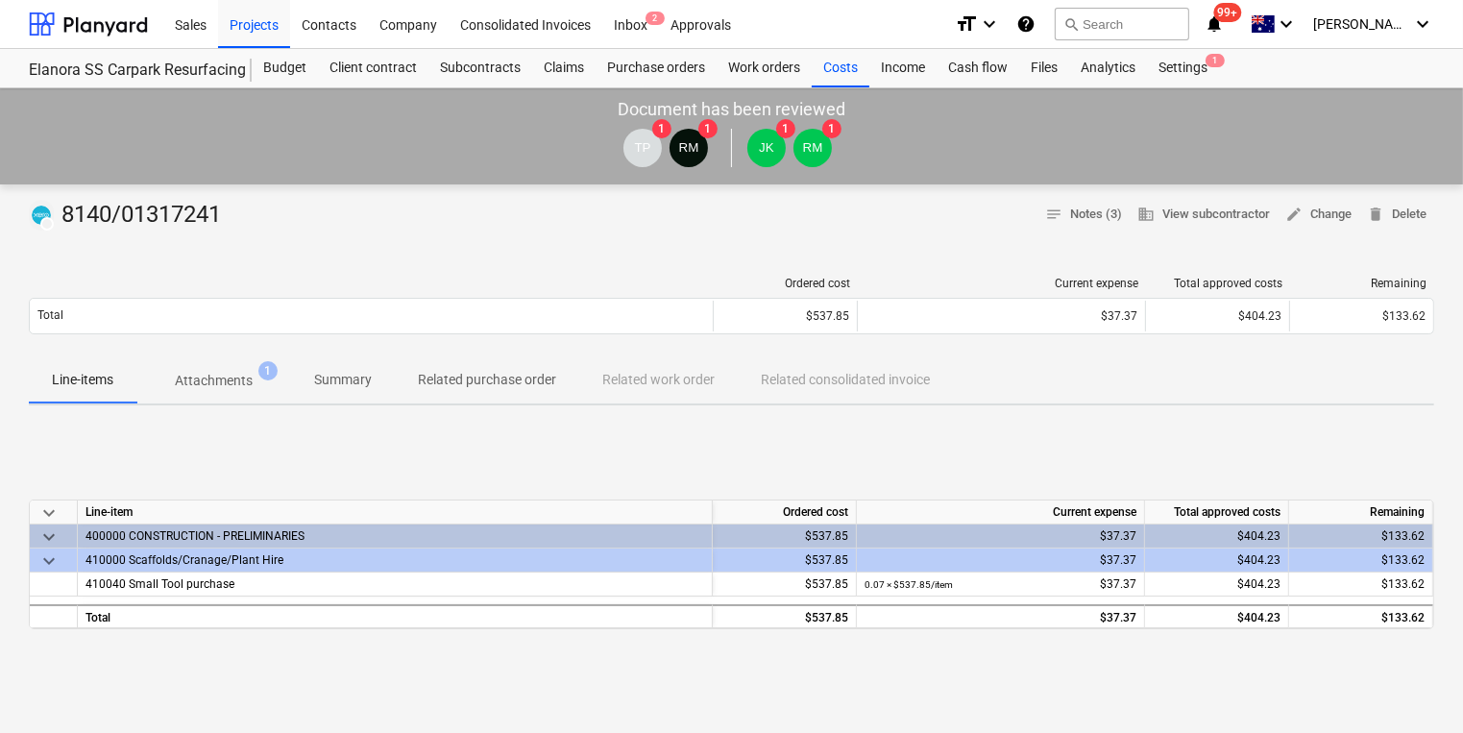
click at [240, 379] on p "Attachments" at bounding box center [214, 381] width 78 height 20
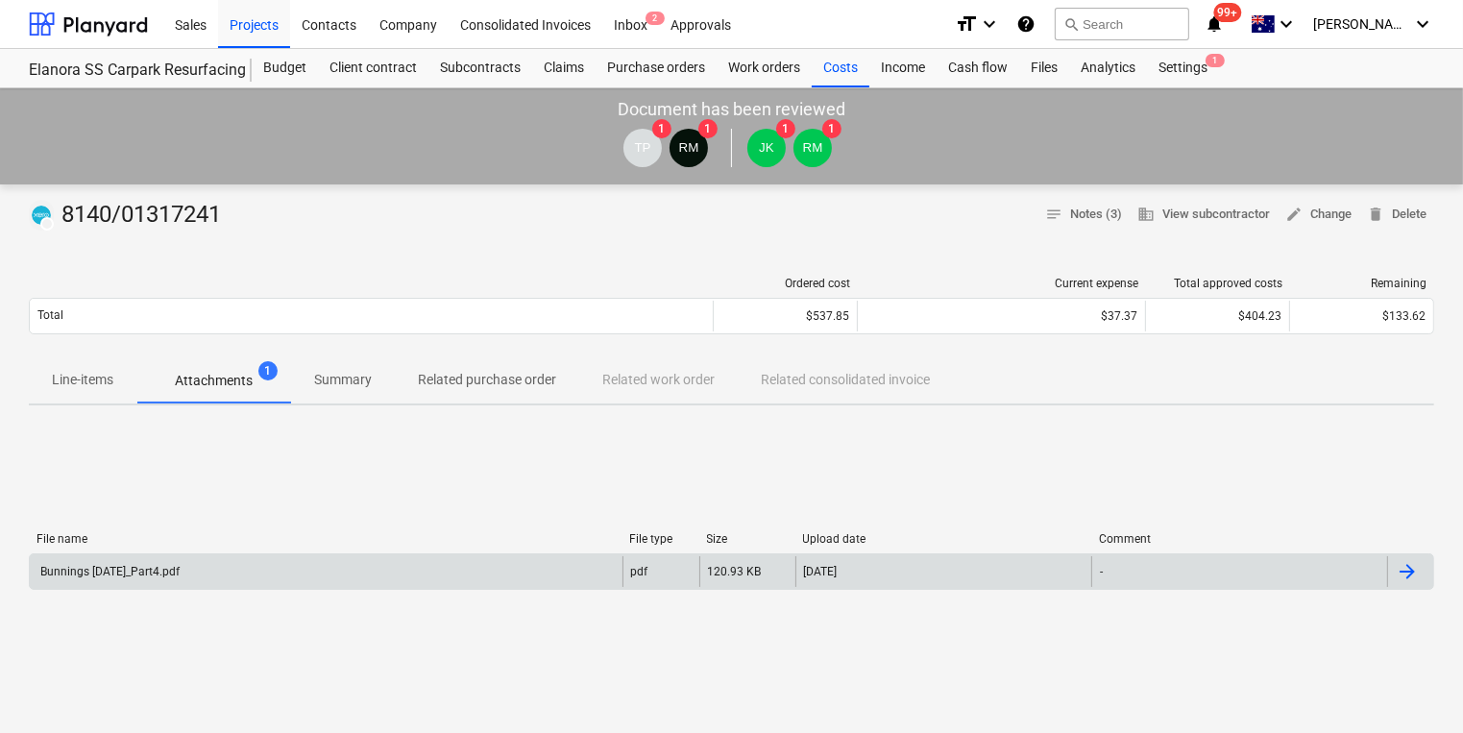
click at [148, 562] on div "Bunnings July 25_Part4.pdf" at bounding box center [326, 571] width 593 height 31
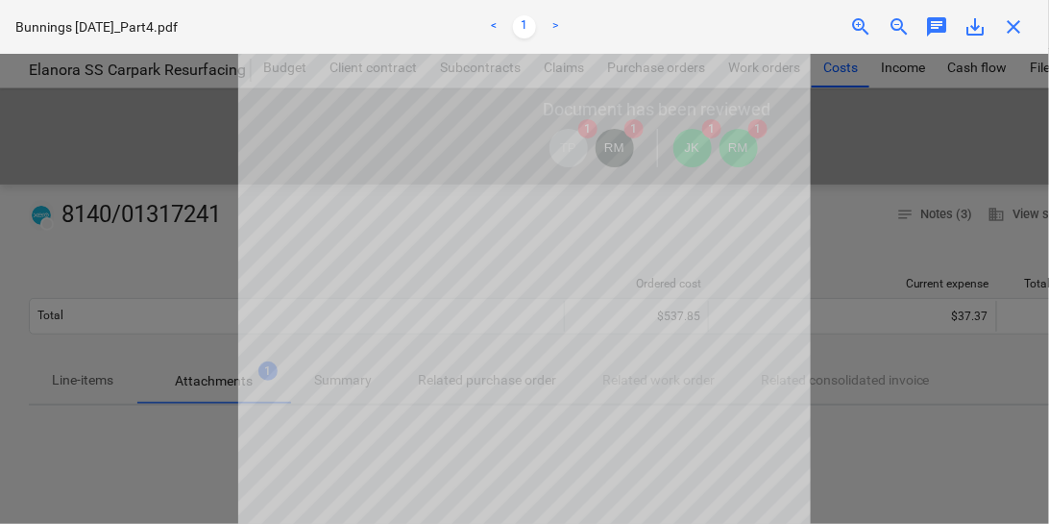
scroll to position [342, 0]
